Goal: Communication & Community: Ask a question

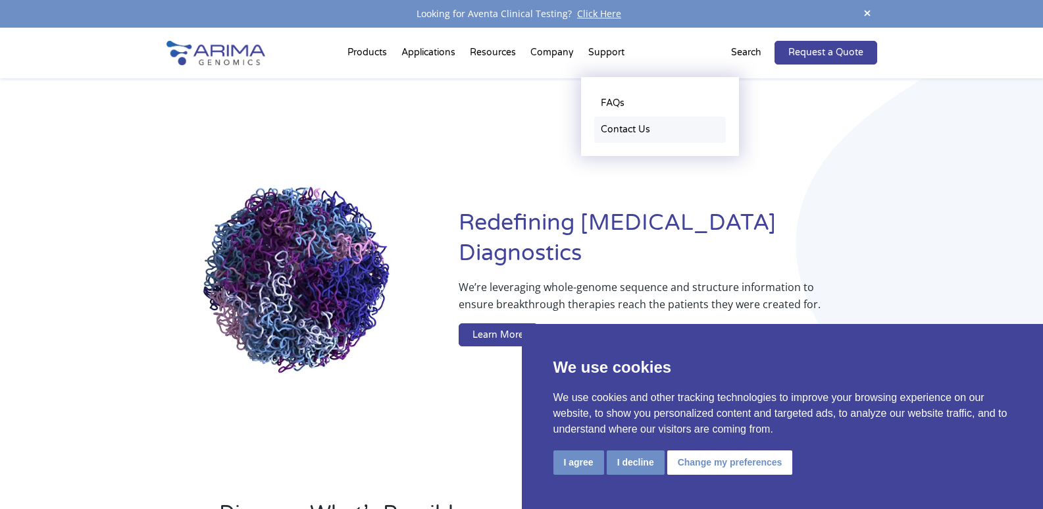
click at [617, 120] on link "Contact Us" at bounding box center [660, 129] width 132 height 26
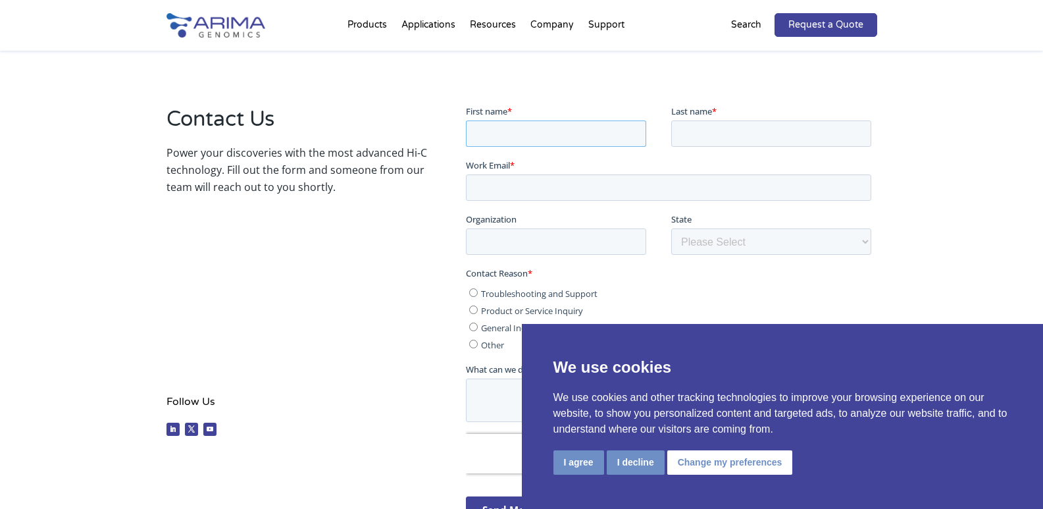
click at [564, 136] on input "First name *" at bounding box center [556, 133] width 180 height 26
type input "Cynthia"
type input "Swafford"
type input "cynthia.swafford@docsdatas.com"
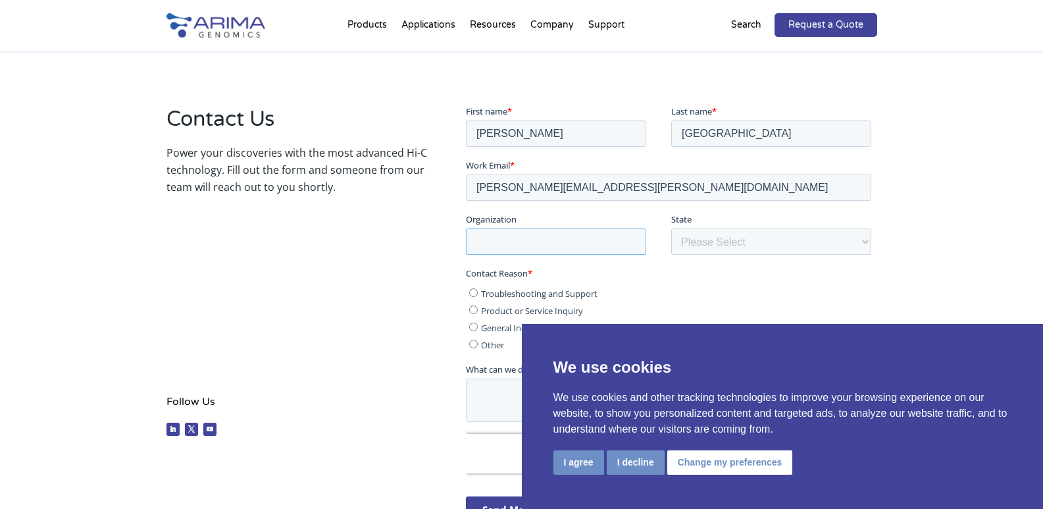
type input "Docsdatas"
select select "California"
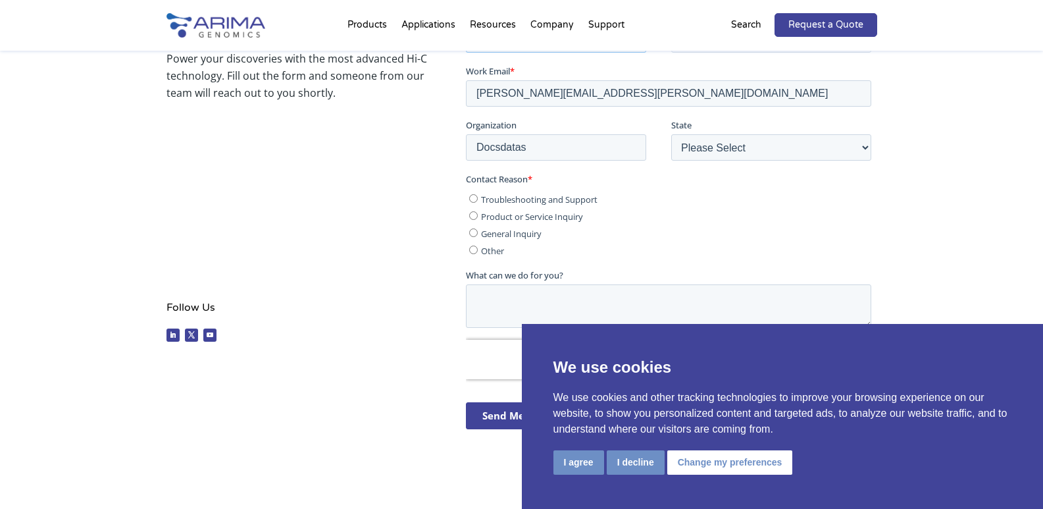
scroll to position [329, 0]
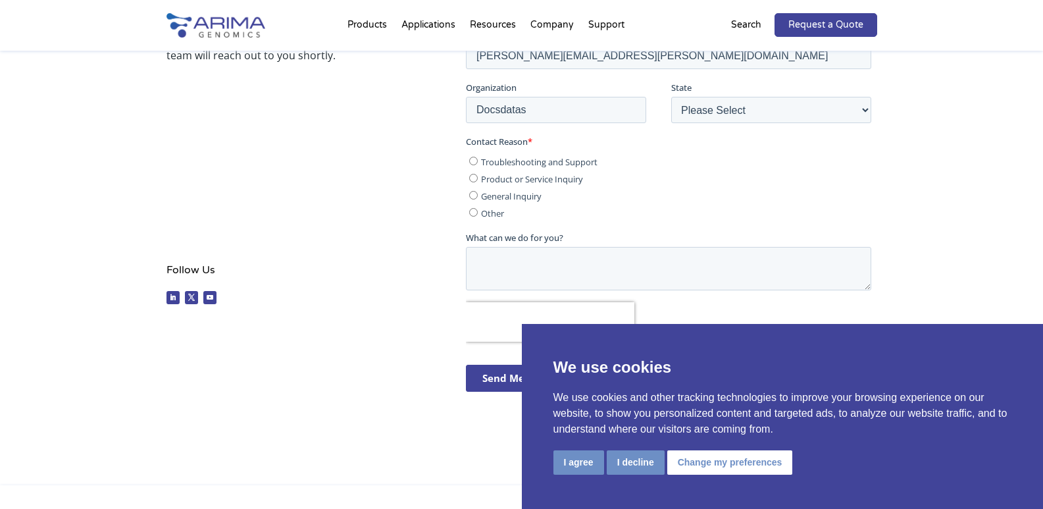
click at [472, 193] on input "General Inquiry" at bounding box center [473, 195] width 9 height 9
radio input "true"
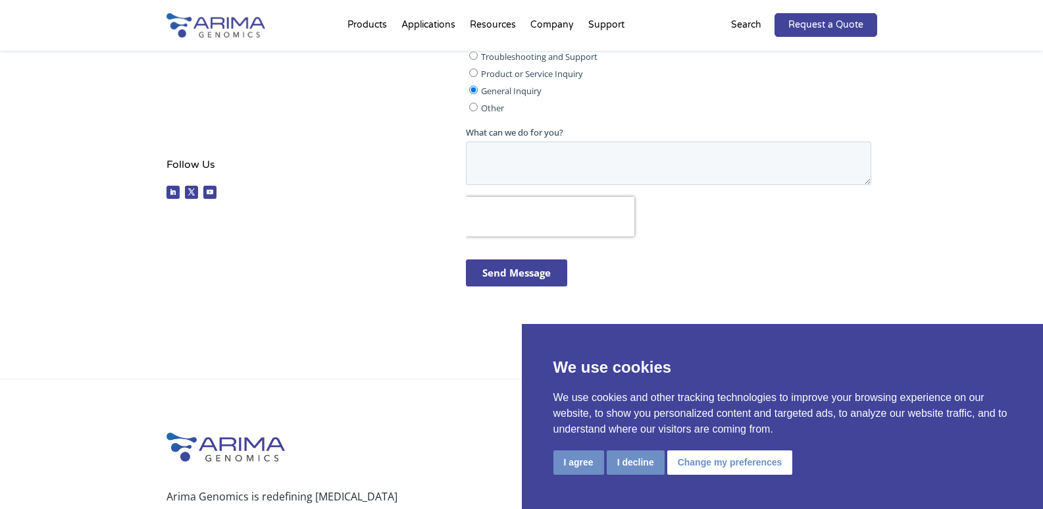
scroll to position [461, 0]
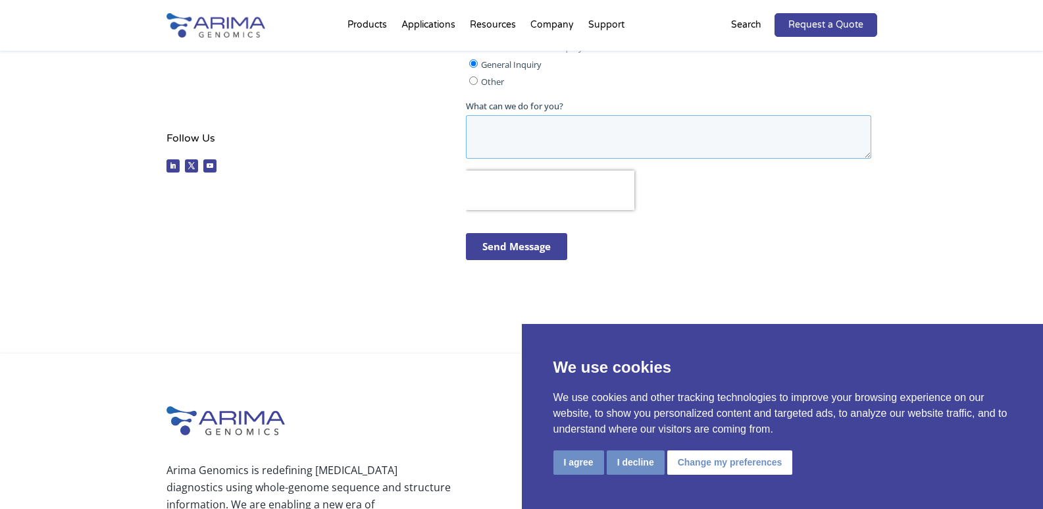
click at [575, 131] on textarea "What can we do for you?" at bounding box center [668, 136] width 405 height 43
paste textarea "Hi, Are you planning campaigns around the ASHG Annual Meeting 2025? We have a v…"
type textarea "Hi, Are you planning campaigns around the ASHG Annual Meeting 2025? We have a v…"
click at [528, 243] on input "Send Message" at bounding box center [516, 246] width 101 height 27
